Goal: Navigation & Orientation: Find specific page/section

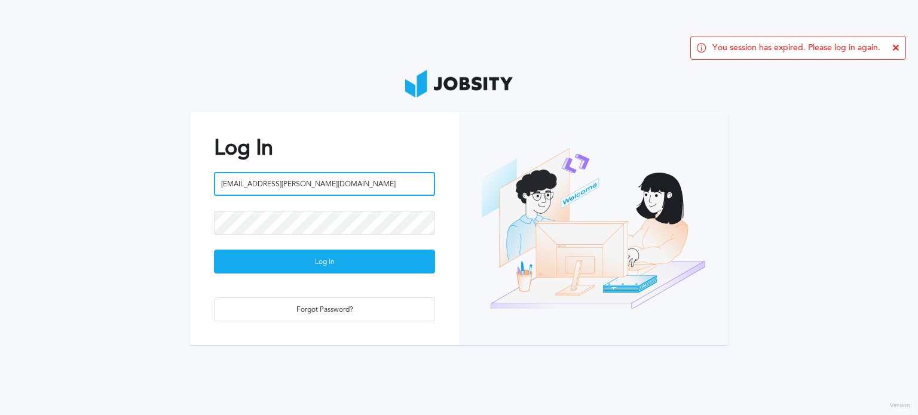
click at [324, 185] on input "[EMAIL_ADDRESS][PERSON_NAME][DOMAIN_NAME]" at bounding box center [324, 184] width 221 height 24
type input "[EMAIL_ADDRESS][PERSON_NAME][DOMAIN_NAME]"
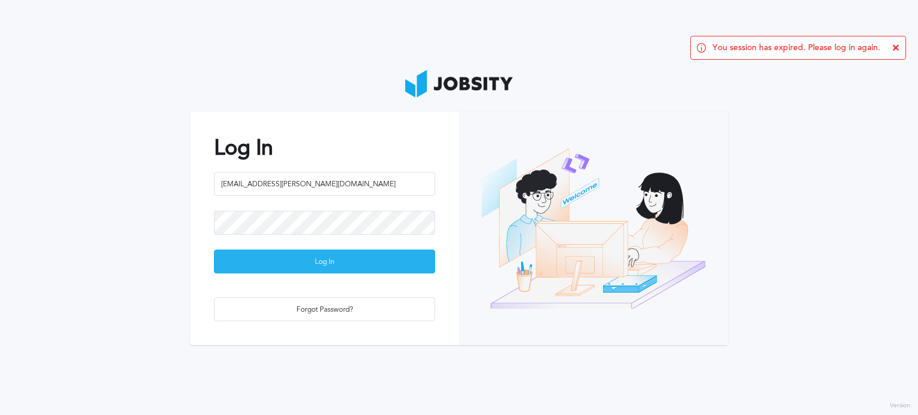
click at [320, 262] on div "Log In" at bounding box center [325, 262] width 220 height 24
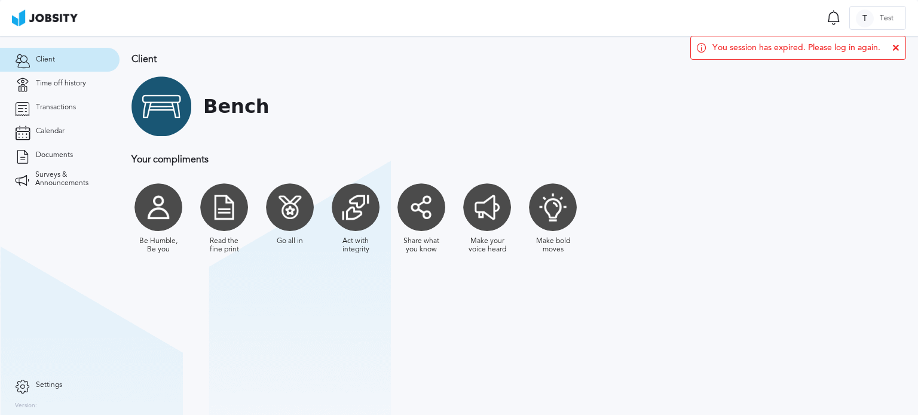
click at [898, 46] on icon at bounding box center [895, 47] width 7 height 7
click at [54, 80] on span "Time off history" at bounding box center [61, 83] width 50 height 8
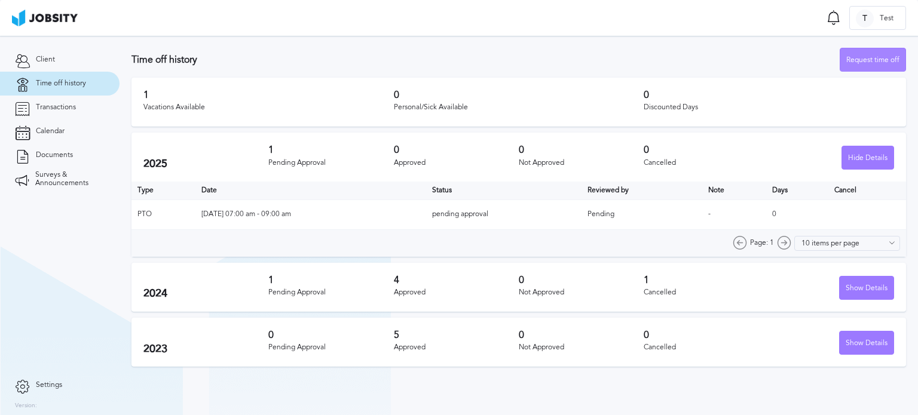
click at [895, 59] on div "Request time off" at bounding box center [872, 60] width 65 height 24
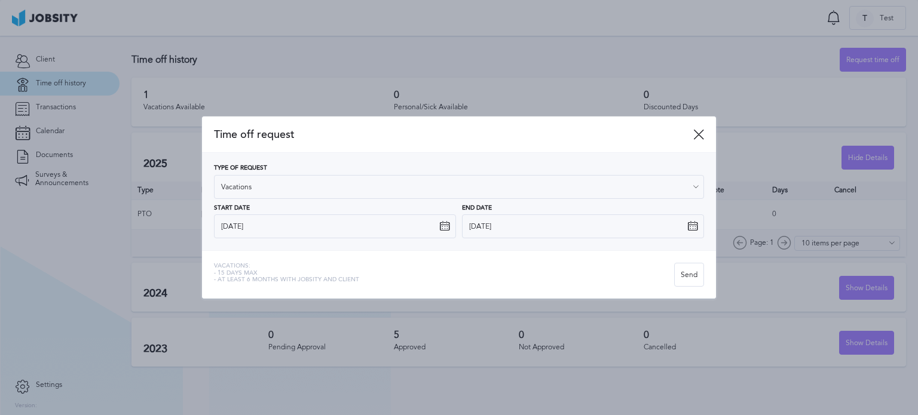
click at [698, 187] on icon at bounding box center [695, 187] width 11 height 11
click at [690, 188] on icon at bounding box center [695, 187] width 11 height 11
click at [694, 133] on icon at bounding box center [698, 134] width 11 height 11
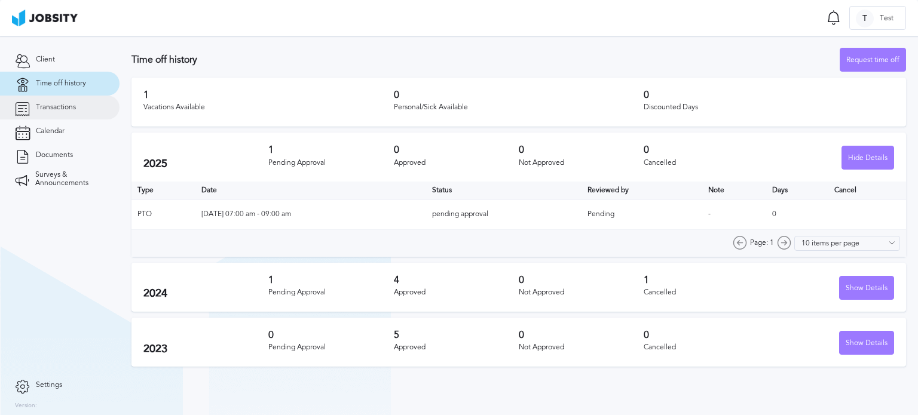
click at [75, 112] on link "Transactions" at bounding box center [60, 108] width 120 height 24
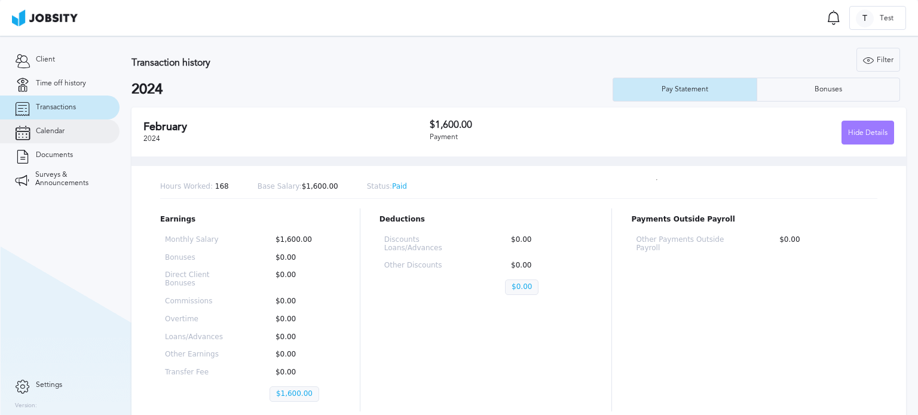
click at [52, 126] on link "Calendar" at bounding box center [60, 132] width 120 height 24
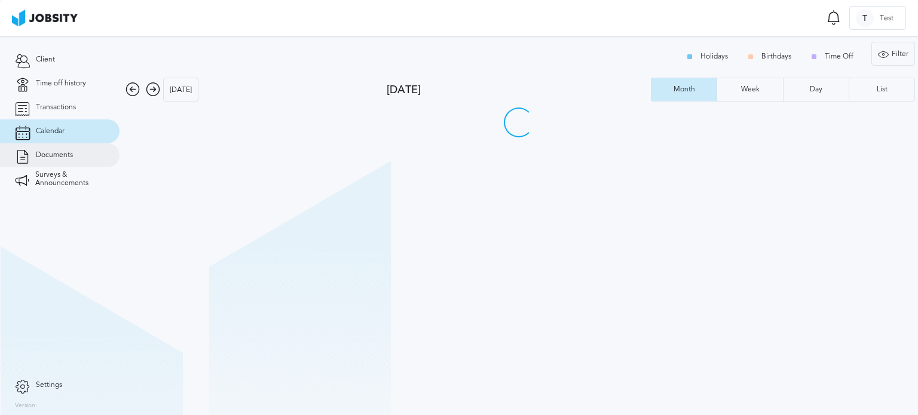
click at [47, 156] on span "Documents" at bounding box center [54, 155] width 37 height 8
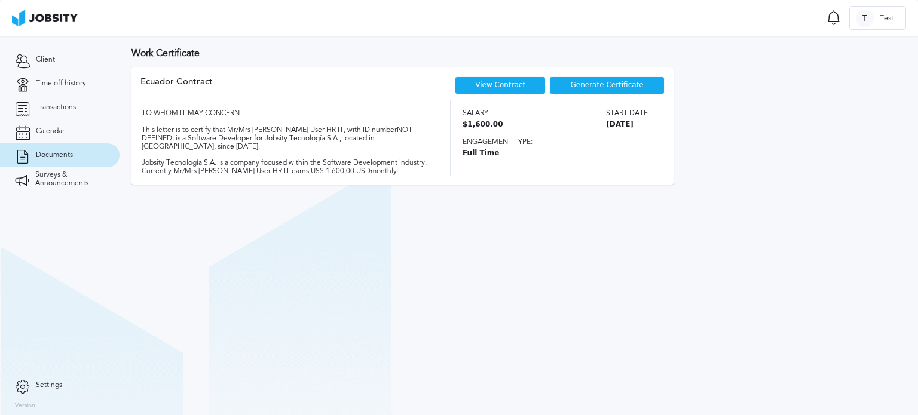
click at [629, 84] on span "Generate Certificate" at bounding box center [607, 85] width 73 height 8
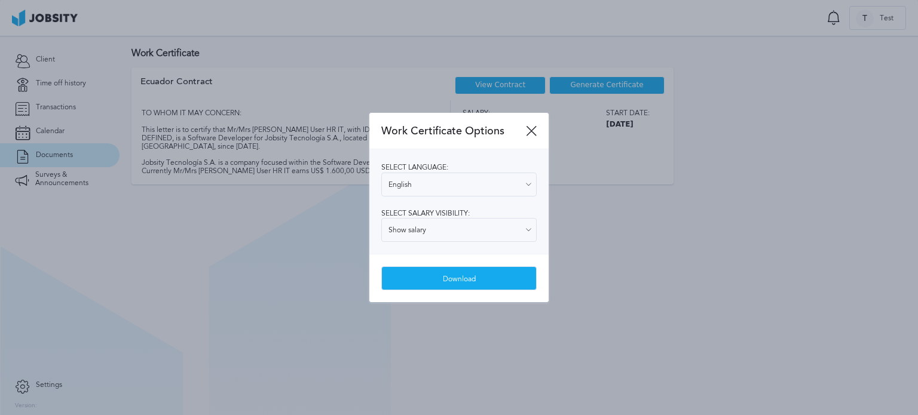
click at [528, 183] on icon at bounding box center [528, 184] width 11 height 11
click at [525, 181] on icon at bounding box center [528, 184] width 11 height 11
click at [528, 135] on icon at bounding box center [531, 130] width 11 height 11
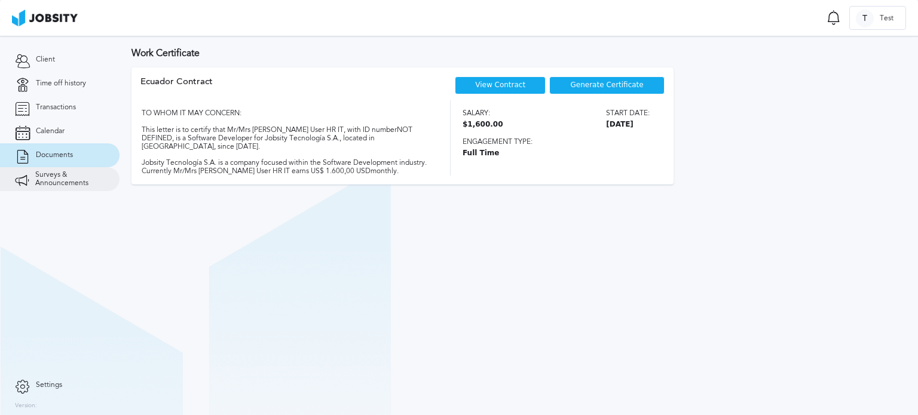
click at [38, 178] on span "Surveys & Announcements" at bounding box center [69, 179] width 69 height 17
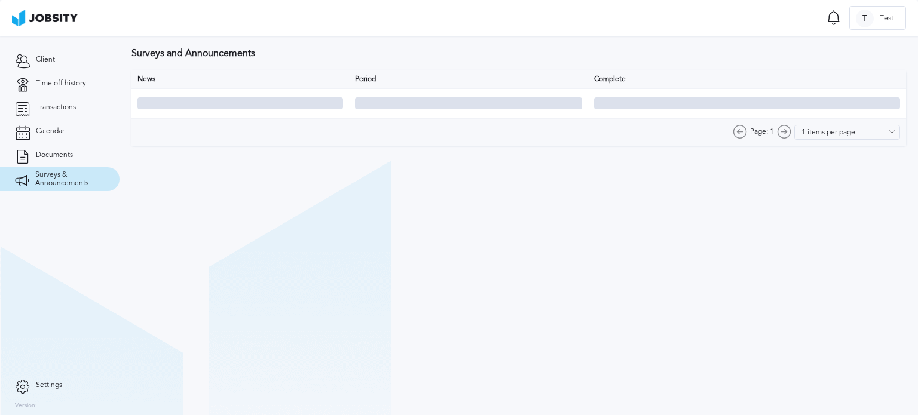
type input "10 items per page"
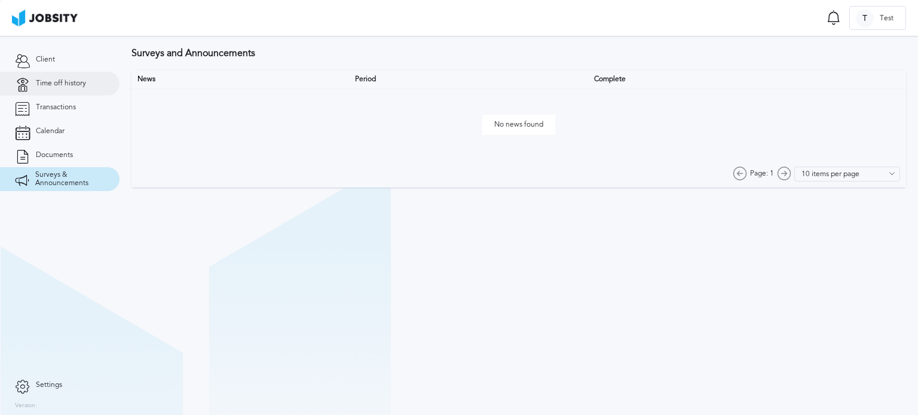
click at [76, 79] on span "Time off history" at bounding box center [61, 83] width 50 height 8
